Goal: Task Accomplishment & Management: Complete application form

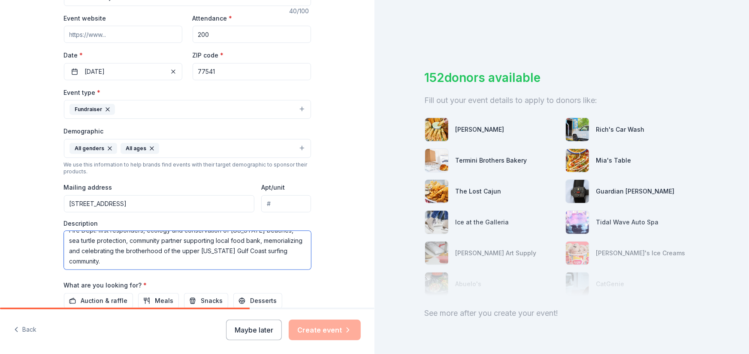
scroll to position [21, 0]
click at [151, 261] on textarea "The Old Guys Surf Reunion is an organization supporting Surfside Beach Voluntee…" at bounding box center [187, 250] width 247 height 39
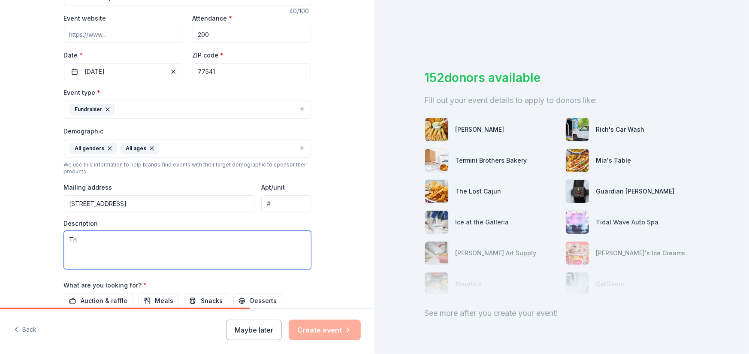
type textarea "T"
paste textarea "The Old Guys Surf Reunion (OGSR) supports the [GEOGRAPHIC_DATA][US_STATE], with…"
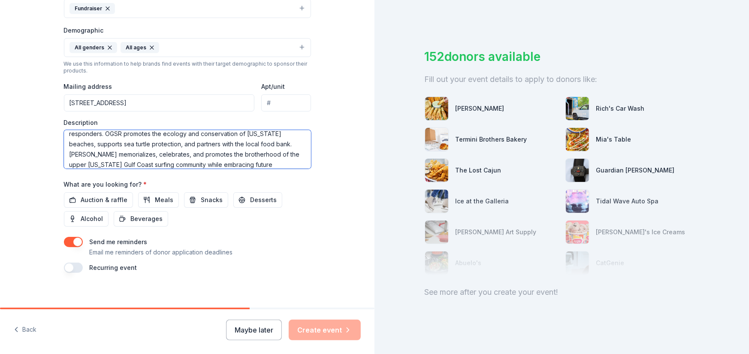
scroll to position [263, 0]
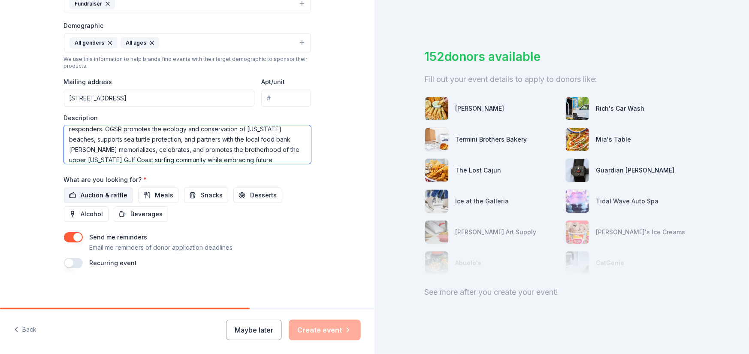
type textarea "The Old Guys Surf Reunion (OGSR) supports the [GEOGRAPHIC_DATA][US_STATE], with…"
click at [85, 193] on span "Auction & raffle" at bounding box center [104, 195] width 47 height 10
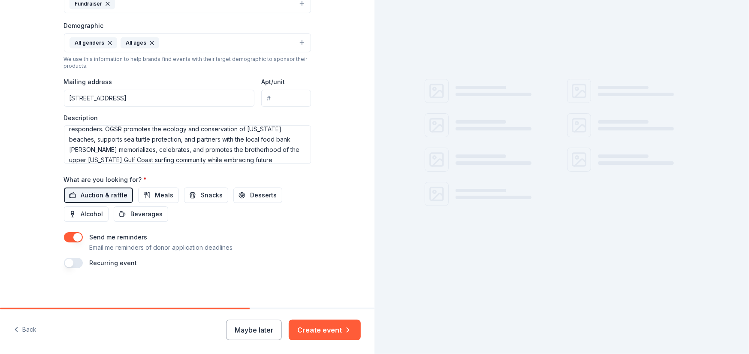
scroll to position [0, 0]
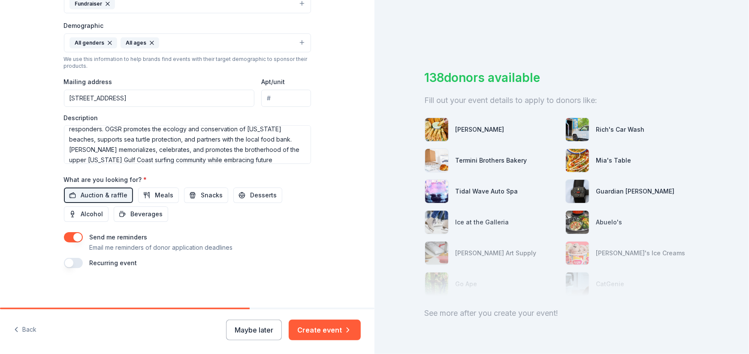
click at [66, 258] on button "button" at bounding box center [73, 263] width 19 height 10
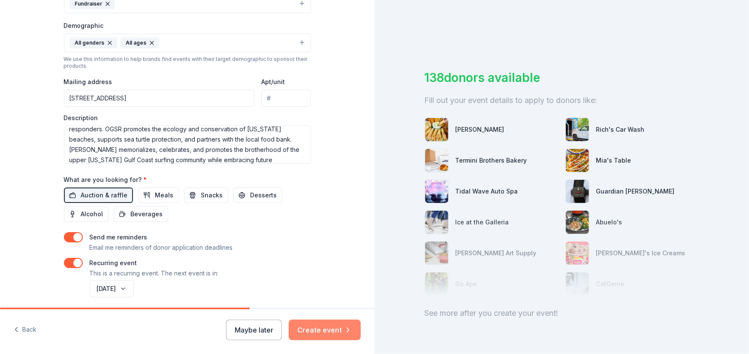
click at [315, 329] on button "Create event" at bounding box center [325, 330] width 72 height 21
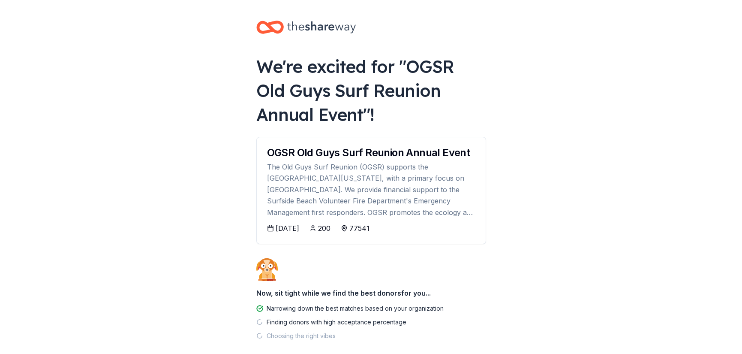
click at [281, 228] on div "[DATE]" at bounding box center [288, 228] width 24 height 10
click at [293, 227] on div "[DATE]" at bounding box center [288, 228] width 24 height 10
click at [293, 226] on div "[DATE]" at bounding box center [288, 228] width 24 height 10
click at [270, 231] on icon at bounding box center [270, 228] width 7 height 7
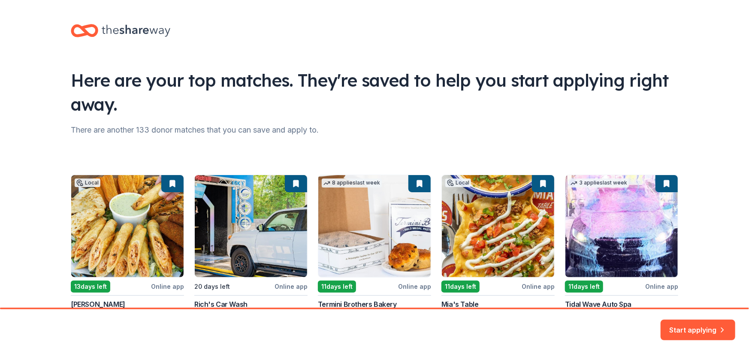
click at [270, 227] on div "Local 13 days left Online app [PERSON_NAME] New Gift cards, food, gift basket 2…" at bounding box center [374, 253] width 607 height 157
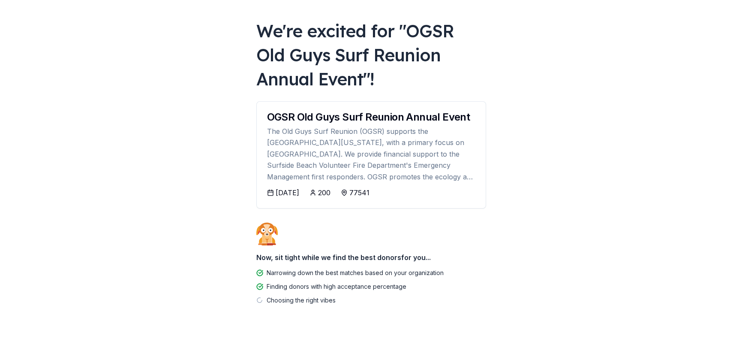
scroll to position [43, 0]
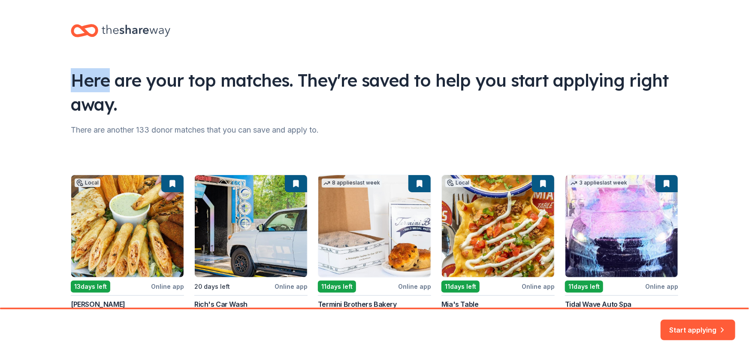
click at [143, 31] on icon at bounding box center [136, 31] width 69 height 18
click at [84, 30] on icon at bounding box center [84, 31] width 27 height 20
click at [72, 24] on icon at bounding box center [84, 31] width 27 height 20
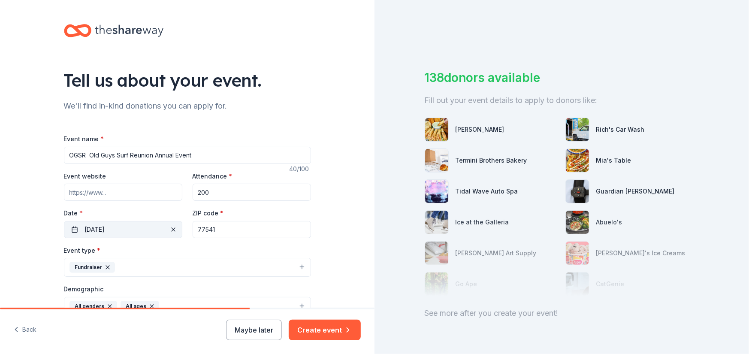
click at [69, 227] on button "[DATE]" at bounding box center [123, 229] width 118 height 17
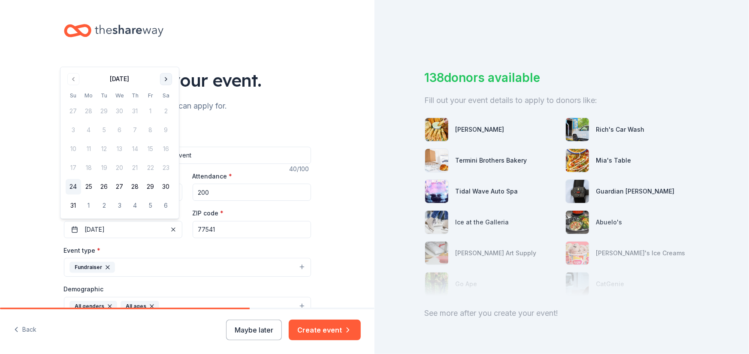
click at [166, 77] on button "Go to next month" at bounding box center [166, 79] width 12 height 12
click at [166, 96] on button "Go to next month" at bounding box center [166, 98] width 12 height 12
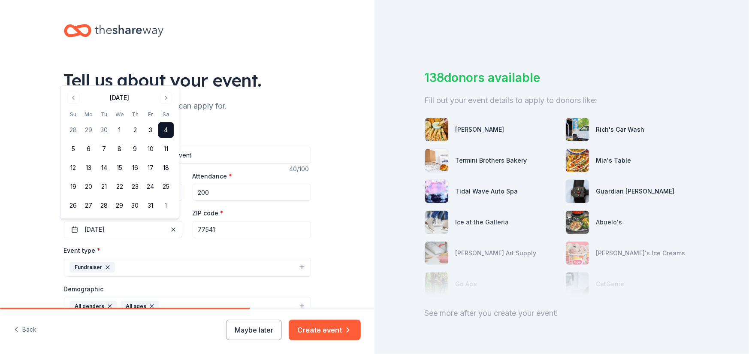
click at [169, 127] on button "4" at bounding box center [165, 129] width 15 height 15
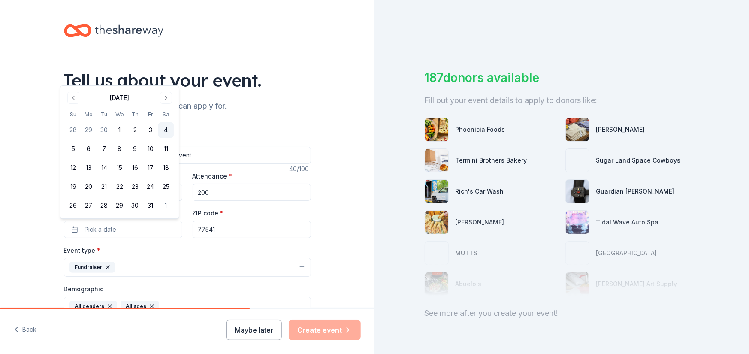
click at [166, 127] on button "4" at bounding box center [165, 129] width 15 height 15
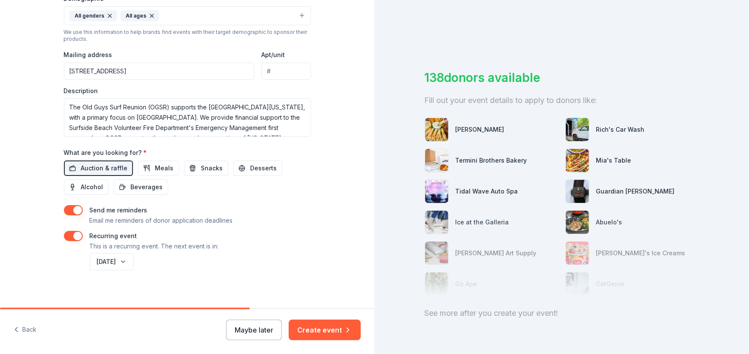
scroll to position [294, 0]
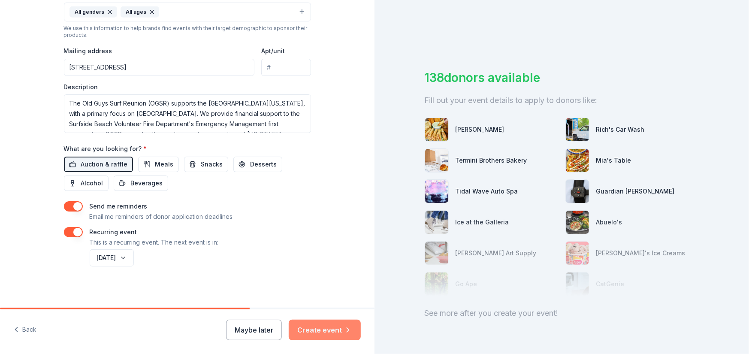
click at [322, 334] on button "Create event" at bounding box center [325, 330] width 72 height 21
click at [160, 163] on span "Meals" at bounding box center [164, 164] width 18 height 10
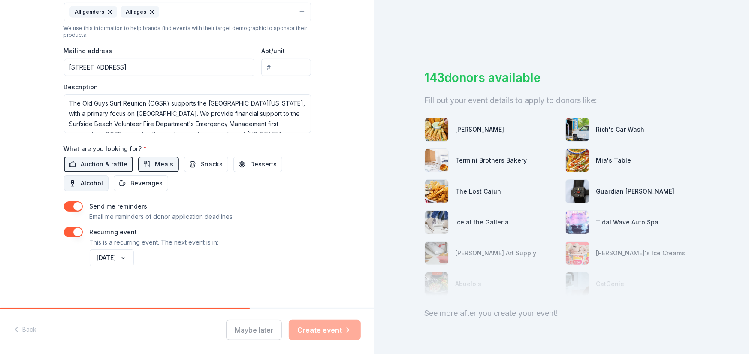
click at [84, 178] on span "Alcohol" at bounding box center [92, 183] width 22 height 10
click at [250, 166] on span "Desserts" at bounding box center [263, 164] width 27 height 10
click at [201, 160] on span "Snacks" at bounding box center [212, 164] width 22 height 10
click at [147, 180] on span "Beverages" at bounding box center [147, 183] width 32 height 10
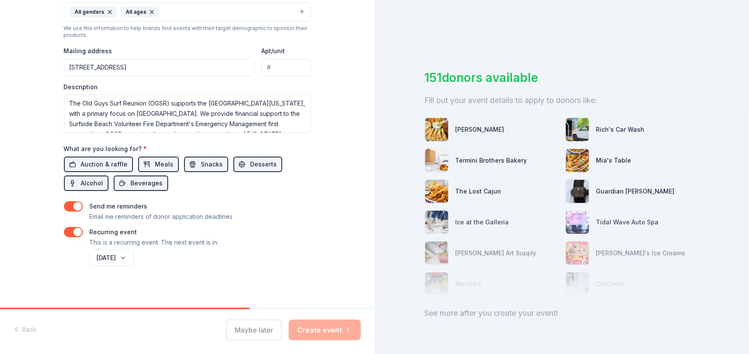
click at [332, 334] on div "Maybe later Create event" at bounding box center [293, 330] width 135 height 21
click at [266, 306] on div "Tell us about your event. We'll find in-kind donations you can apply for. Event…" at bounding box center [187, 7] width 275 height 603
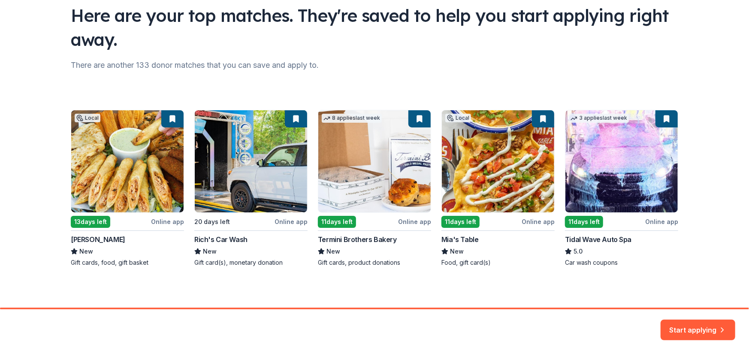
scroll to position [65, 0]
